Goal: Information Seeking & Learning: Stay updated

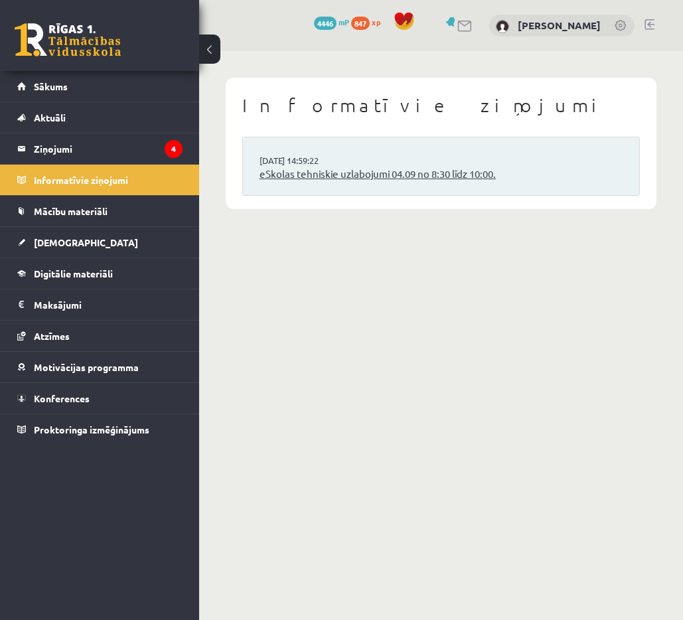
click at [300, 174] on link "eSkolas tehniskie uzlabojumi 04.09 no 8:30 līdz 10:00." at bounding box center [441, 174] width 363 height 15
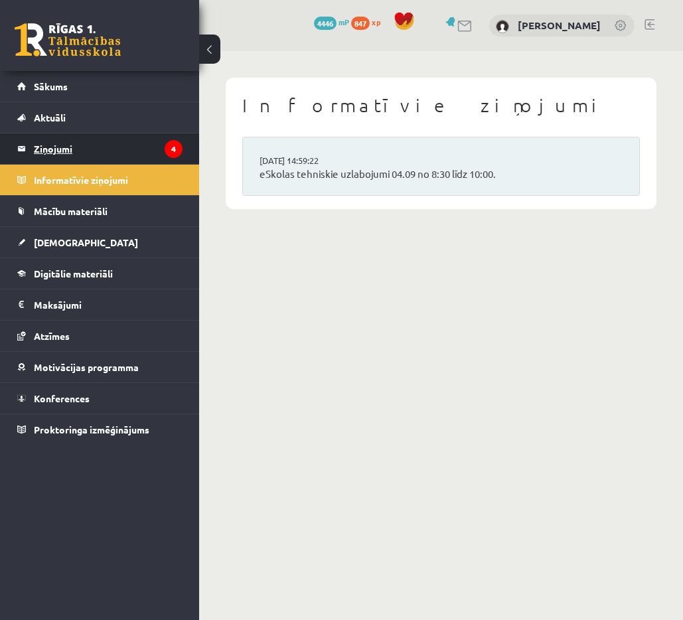
click at [112, 147] on legend "Ziņojumi 4" at bounding box center [108, 148] width 149 height 31
